Goal: Information Seeking & Learning: Learn about a topic

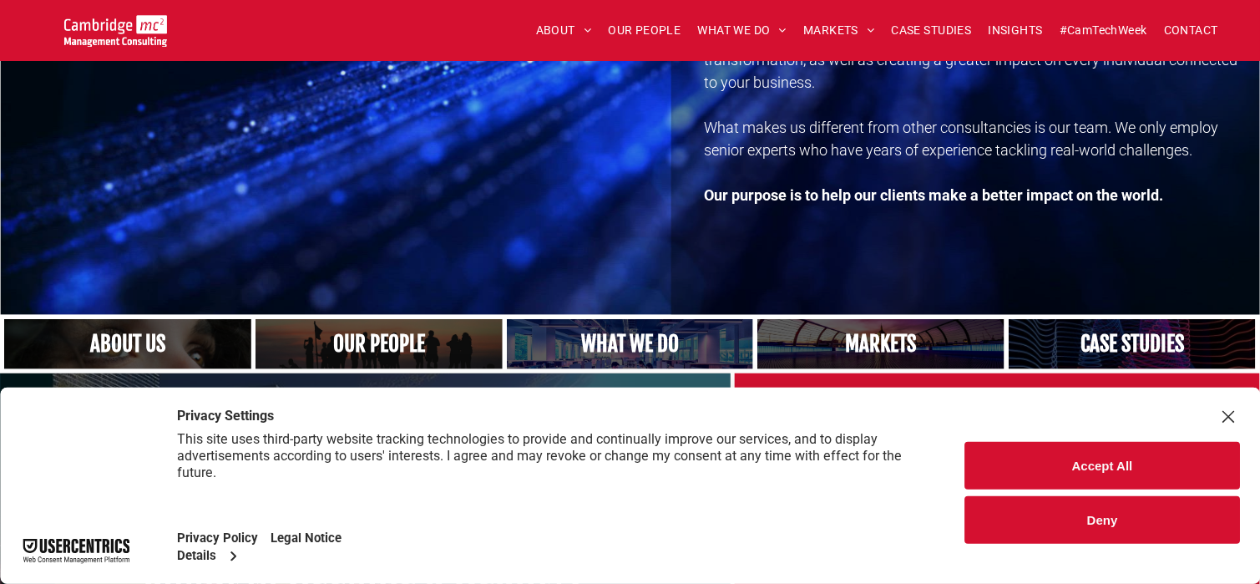
scroll to position [251, 0]
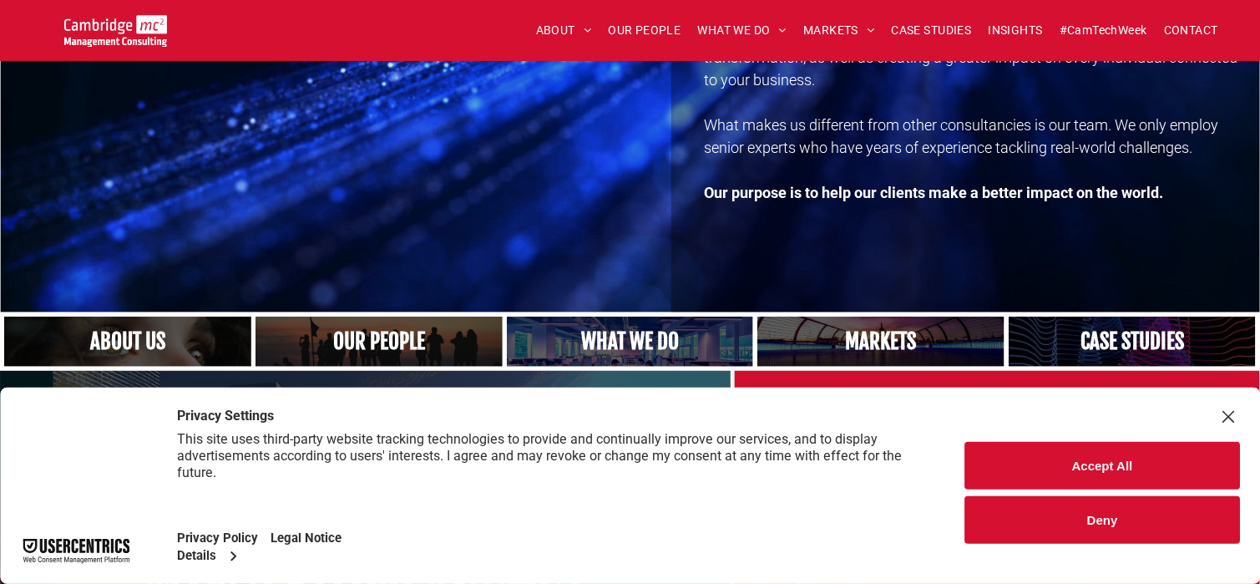
click at [380, 344] on link "A crowd in silhouette at sunset, on a rise or lookout point" at bounding box center [379, 341] width 262 height 53
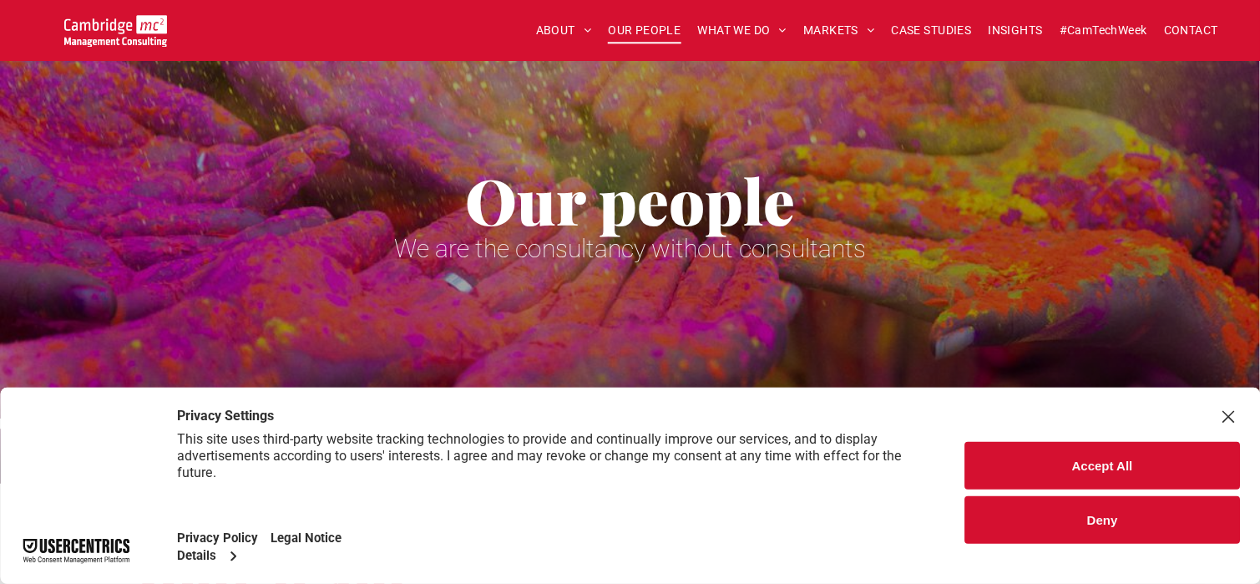
scroll to position [84, 0]
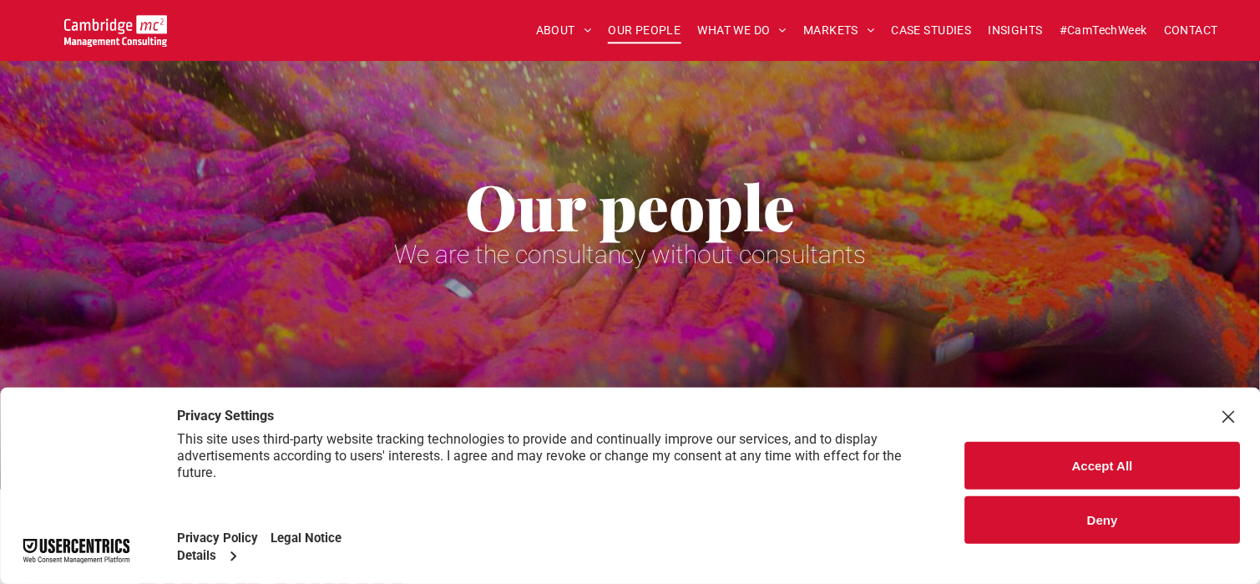
click at [1118, 462] on button "Accept All" at bounding box center [1103, 466] width 275 height 48
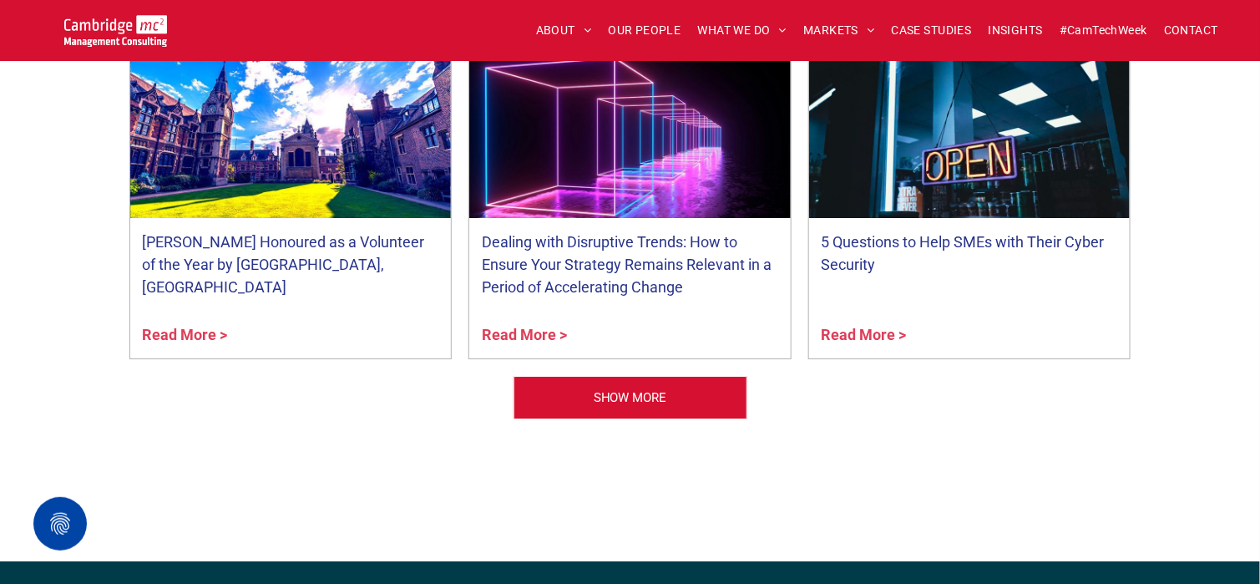
scroll to position [6765, 0]
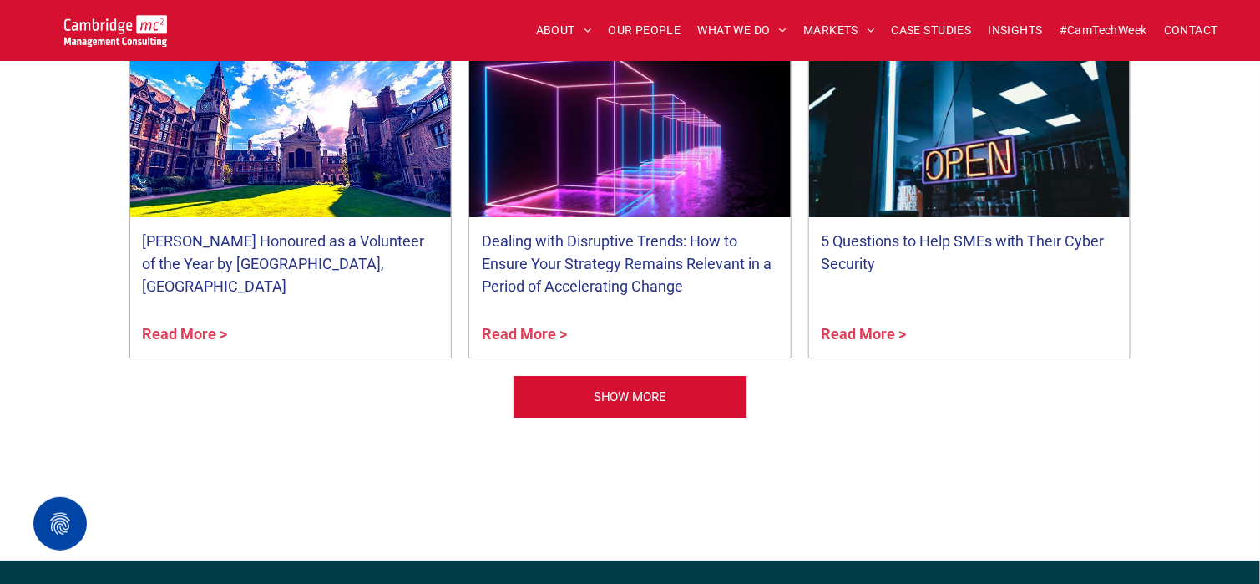
click at [343, 240] on link "[PERSON_NAME] Honoured as a Volunteer of the Year by [GEOGRAPHIC_DATA], [GEOGRA…" at bounding box center [291, 264] width 297 height 68
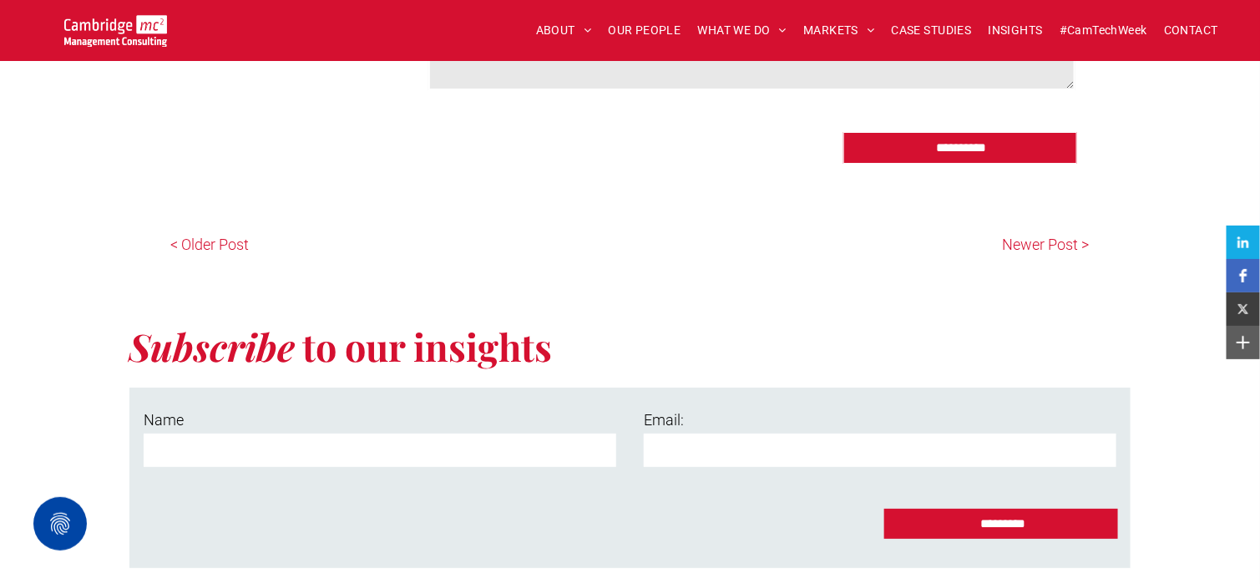
scroll to position [2422, 0]
